Goal: Obtain resource: Download file/media

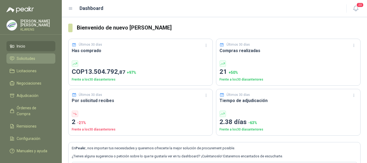
click at [39, 57] on li "Solicitudes" at bounding box center [31, 59] width 42 height 6
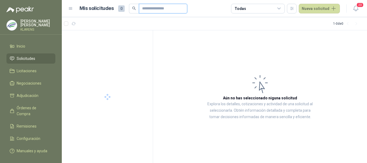
click at [163, 10] on input "text" at bounding box center [161, 8] width 38 height 9
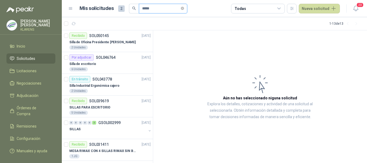
type input "*****"
click at [104, 64] on div "Silla de escritorio" at bounding box center [109, 64] width 81 height 6
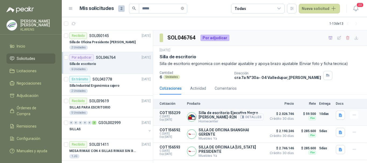
click at [249, 117] on button "Detalles" at bounding box center [250, 116] width 25 height 7
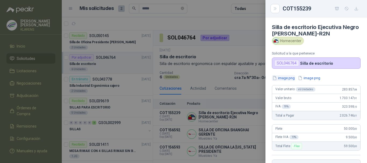
click at [284, 77] on button "image.png" at bounding box center [283, 78] width 23 height 6
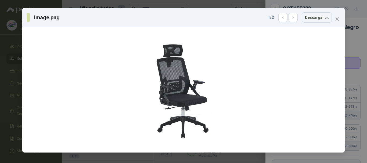
click at [0, 63] on div "image.png 1 / 2 Descargar" at bounding box center [183, 81] width 367 height 163
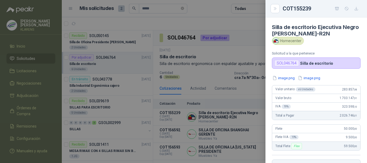
click at [253, 116] on div at bounding box center [183, 81] width 367 height 163
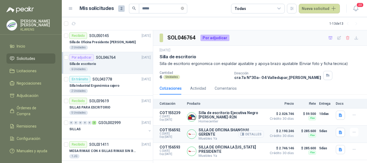
click at [256, 133] on button "Detalles" at bounding box center [250, 133] width 25 height 7
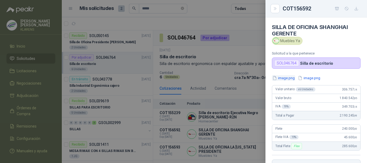
click at [289, 79] on button "image.png" at bounding box center [283, 78] width 23 height 6
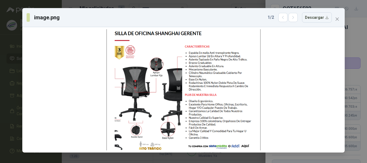
click at [0, 55] on div "image.png 1 / 2 Descargar" at bounding box center [183, 81] width 367 height 163
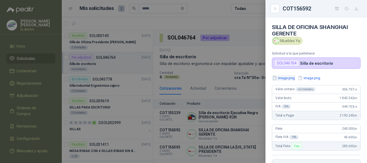
click at [286, 78] on button "image.png" at bounding box center [283, 78] width 23 height 6
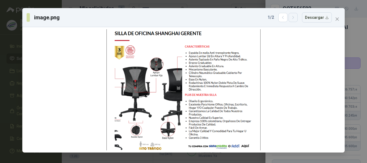
click at [297, 21] on button "button" at bounding box center [292, 17] width 9 height 9
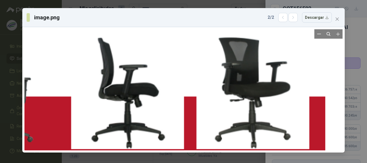
drag, startPoint x: 220, startPoint y: 105, endPoint x: 205, endPoint y: 99, distance: 16.0
click at [208, 100] on div at bounding box center [132, 91] width 385 height 266
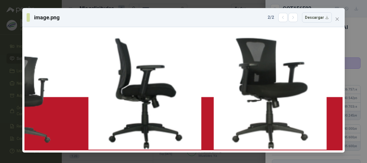
click at [0, 34] on div "image.png 2 / 2 Descargar" at bounding box center [183, 81] width 367 height 163
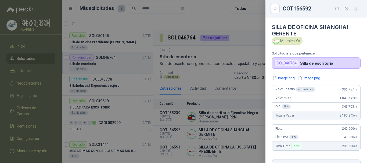
click at [177, 94] on div at bounding box center [183, 81] width 367 height 163
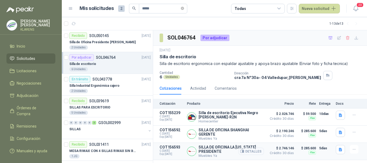
click at [254, 152] on button "Detalles" at bounding box center [250, 151] width 25 height 7
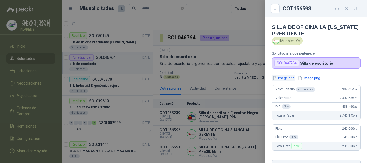
click at [288, 77] on button "image.png" at bounding box center [283, 78] width 23 height 6
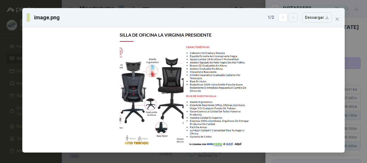
click at [295, 17] on icon "button" at bounding box center [293, 17] width 5 height 5
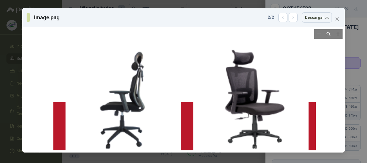
drag, startPoint x: 193, startPoint y: 90, endPoint x: 67, endPoint y: 125, distance: 131.3
click at [67, 125] on div at bounding box center [124, 97] width 381 height 290
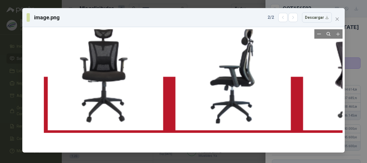
drag, startPoint x: 240, startPoint y: 110, endPoint x: 274, endPoint y: 101, distance: 34.9
click at [274, 101] on div at bounding box center [234, 72] width 381 height 290
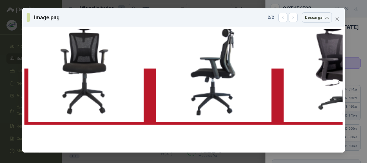
click at [0, 63] on div "image.png 2 / 2 Descargar" at bounding box center [183, 81] width 367 height 163
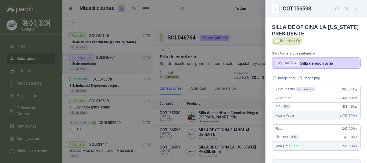
click at [183, 67] on div at bounding box center [183, 81] width 367 height 163
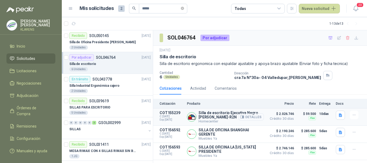
click at [253, 116] on button "Detalles" at bounding box center [250, 116] width 25 height 7
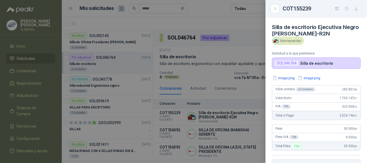
click at [245, 83] on div at bounding box center [183, 81] width 367 height 163
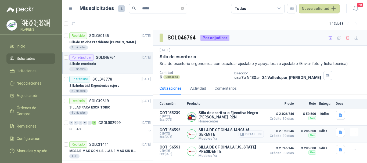
click at [254, 134] on button "Detalles" at bounding box center [250, 133] width 25 height 7
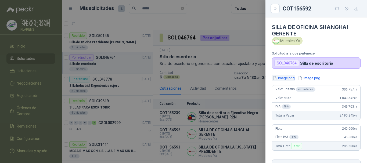
click at [289, 76] on button "image.png" at bounding box center [283, 78] width 23 height 6
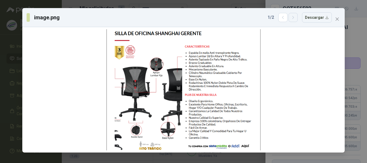
click at [295, 21] on button "button" at bounding box center [292, 17] width 9 height 9
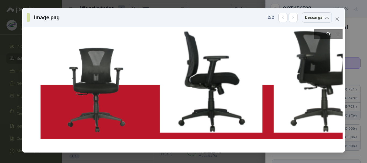
drag, startPoint x: 256, startPoint y: 84, endPoint x: 281, endPoint y: 78, distance: 25.6
click at [281, 78] on div at bounding box center [216, 80] width 350 height 242
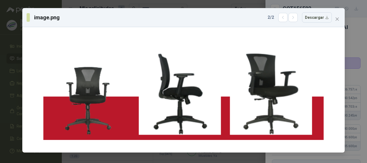
click at [286, 13] on div "2 / 2 Descargar" at bounding box center [299, 17] width 64 height 10
click at [283, 16] on icon "button" at bounding box center [282, 17] width 1 height 3
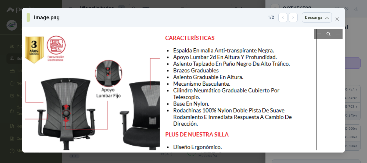
drag, startPoint x: 238, startPoint y: 66, endPoint x: 218, endPoint y: 72, distance: 21.0
click at [218, 72] on div at bounding box center [162, 124] width 307 height 242
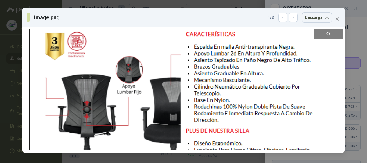
drag, startPoint x: 261, startPoint y: 86, endPoint x: 261, endPoint y: 78, distance: 7.5
click at [261, 78] on div at bounding box center [182, 120] width 307 height 242
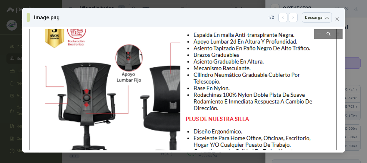
drag, startPoint x: 288, startPoint y: 105, endPoint x: 287, endPoint y: 93, distance: 12.4
click at [287, 93] on div at bounding box center [182, 109] width 307 height 242
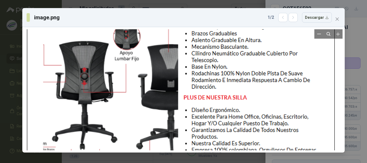
drag, startPoint x: 281, startPoint y: 95, endPoint x: 279, endPoint y: 76, distance: 18.3
click at [279, 76] on div at bounding box center [180, 87] width 307 height 242
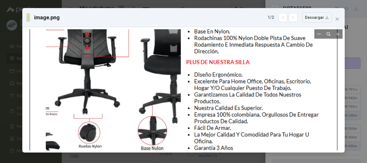
drag, startPoint x: 263, startPoint y: 99, endPoint x: 260, endPoint y: 94, distance: 6.2
click at [260, 94] on div at bounding box center [183, 52] width 307 height 242
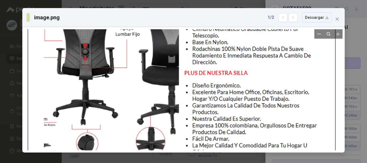
drag, startPoint x: 266, startPoint y: 86, endPoint x: 264, endPoint y: 112, distance: 26.4
click at [265, 113] on div at bounding box center [181, 63] width 307 height 242
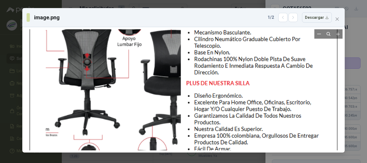
drag, startPoint x: 261, startPoint y: 75, endPoint x: 261, endPoint y: 97, distance: 22.0
click at [261, 97] on div at bounding box center [183, 73] width 307 height 242
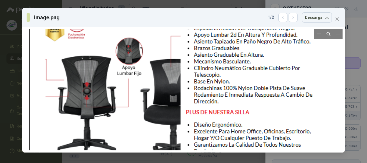
drag, startPoint x: 255, startPoint y: 74, endPoint x: 254, endPoint y: 87, distance: 12.6
click at [254, 87] on div at bounding box center [182, 102] width 307 height 242
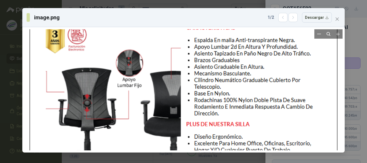
drag, startPoint x: 259, startPoint y: 98, endPoint x: 257, endPoint y: 56, distance: 42.5
click at [259, 59] on div at bounding box center [183, 114] width 307 height 242
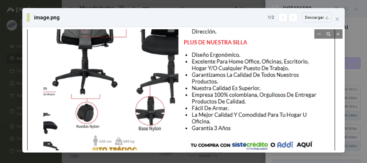
drag, startPoint x: 261, startPoint y: 79, endPoint x: 258, endPoint y: 74, distance: 5.4
click at [258, 74] on div at bounding box center [180, 32] width 307 height 242
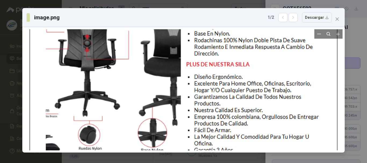
drag, startPoint x: 214, startPoint y: 92, endPoint x: 214, endPoint y: 96, distance: 4.1
click at [214, 96] on div at bounding box center [183, 54] width 307 height 242
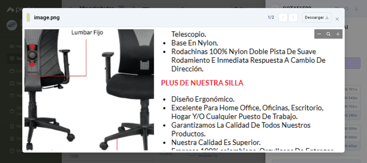
drag, startPoint x: 186, startPoint y: 67, endPoint x: 160, endPoint y: 90, distance: 34.2
click at [160, 90] on div at bounding box center [157, 69] width 400 height 315
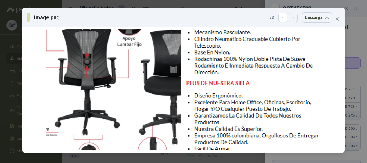
click at [295, 21] on button "button" at bounding box center [292, 17] width 9 height 9
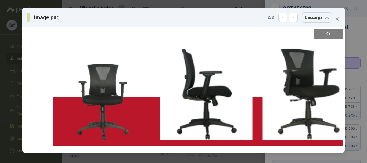
drag, startPoint x: 151, startPoint y: 100, endPoint x: 183, endPoint y: 101, distance: 32.5
click at [183, 101] on div at bounding box center [210, 93] width 315 height 218
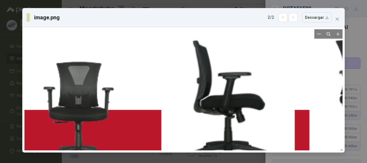
drag, startPoint x: 205, startPoint y: 87, endPoint x: 256, endPoint y: 101, distance: 53.3
click at [256, 101] on div at bounding box center [233, 103] width 455 height 315
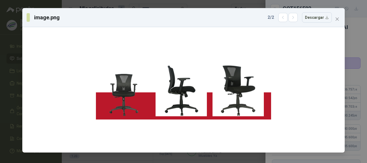
click at [0, 65] on div "image.png 2 / 2 Descargar" at bounding box center [183, 81] width 367 height 163
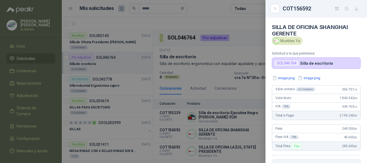
click at [212, 53] on div at bounding box center [183, 81] width 367 height 163
